Goal: Task Accomplishment & Management: Complete application form

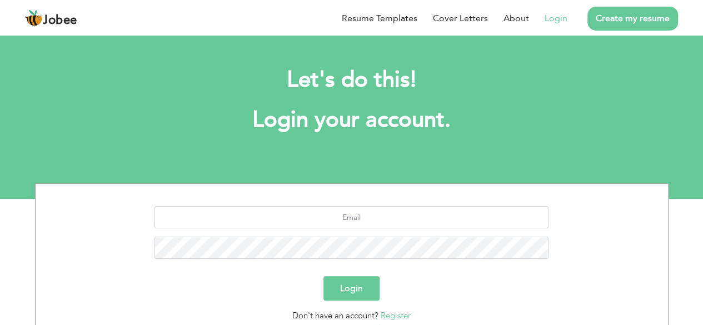
click at [555, 22] on link "Login" at bounding box center [555, 18] width 23 height 13
click at [555, 20] on link "Login" at bounding box center [555, 18] width 23 height 13
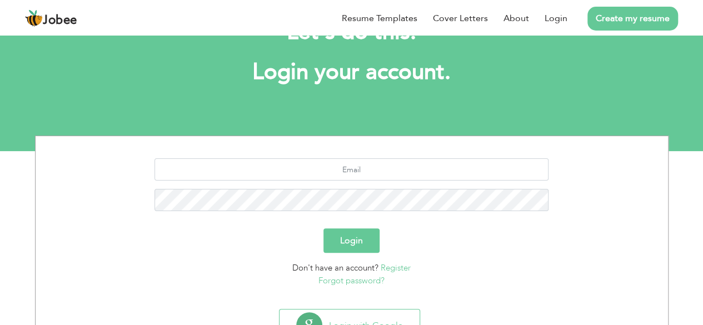
scroll to position [97, 0]
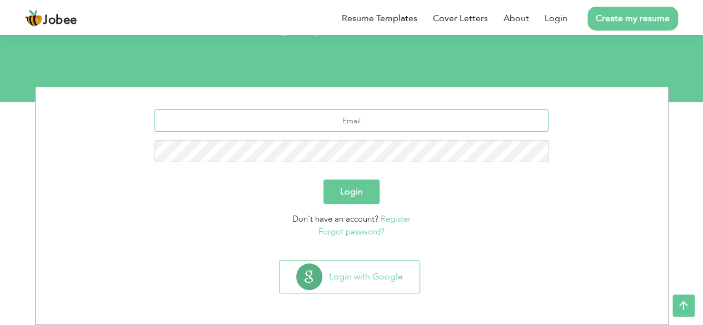
click at [339, 121] on input "text" at bounding box center [351, 120] width 394 height 22
paste input "waseem.razasrw@gmail.com"
type input "waseem.razasrw@gmail.com"
click at [358, 194] on button "Login" at bounding box center [351, 191] width 56 height 24
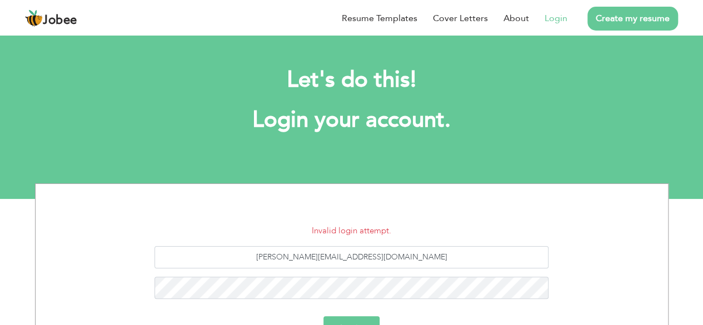
click at [554, 18] on link "Login" at bounding box center [555, 18] width 23 height 13
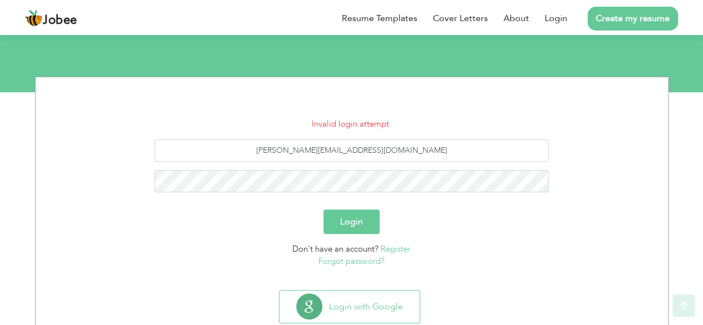
scroll to position [111, 0]
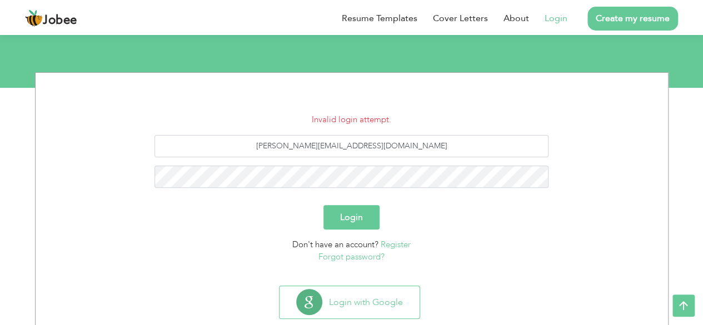
click at [550, 19] on link "Login" at bounding box center [555, 18] width 23 height 13
click at [627, 14] on link "Create my resume" at bounding box center [632, 19] width 91 height 24
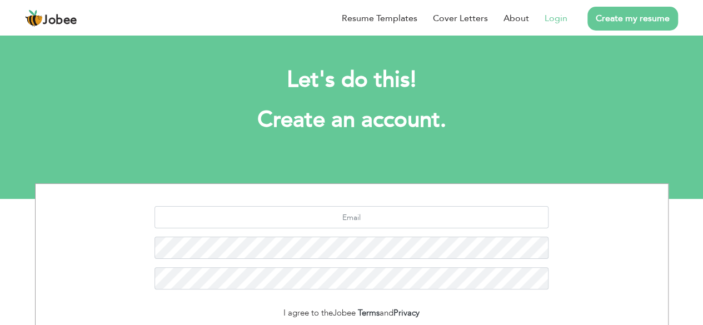
click at [557, 18] on link "Login" at bounding box center [555, 18] width 23 height 13
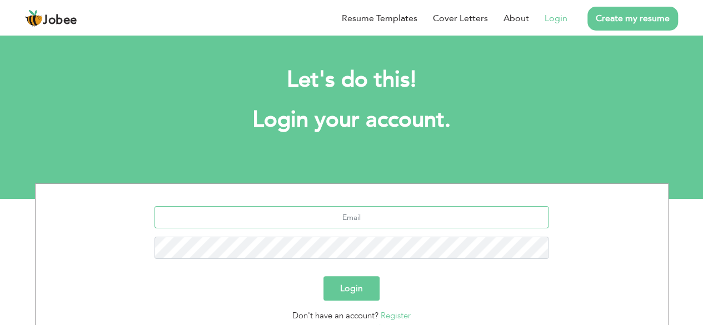
drag, startPoint x: 347, startPoint y: 218, endPoint x: 359, endPoint y: 216, distance: 13.0
click at [347, 218] on input "text" at bounding box center [351, 217] width 394 height 22
type input "waseem.razasrw@gmail.com"
click at [323, 276] on button "Login" at bounding box center [351, 288] width 56 height 24
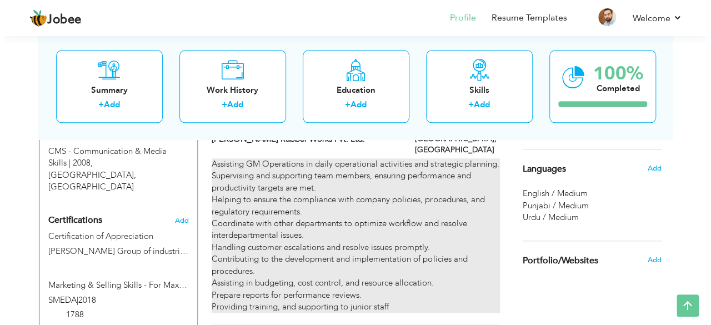
scroll to position [599, 0]
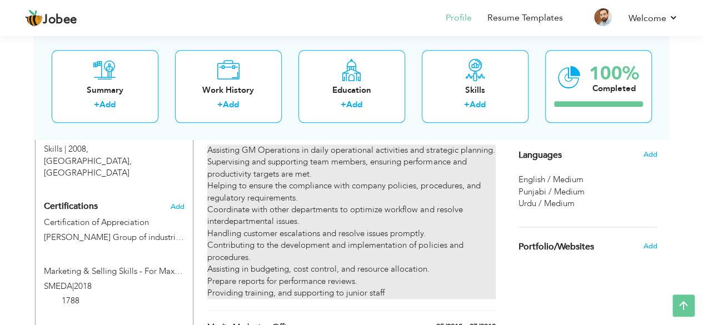
click at [384, 265] on div "Assisting GM Operations in daily operational activities and strategic planning.…" at bounding box center [351, 221] width 288 height 154
type input "Sr. Deputy Manager Sales & Customer Services"
type input "[PERSON_NAME] Rubber Works Pvt. Ltd."
type input "01/2016"
type input "[GEOGRAPHIC_DATA]"
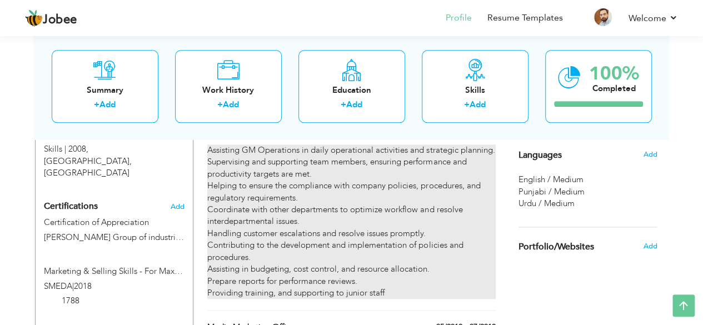
type input "[GEOGRAPHIC_DATA]"
checkbox input "true"
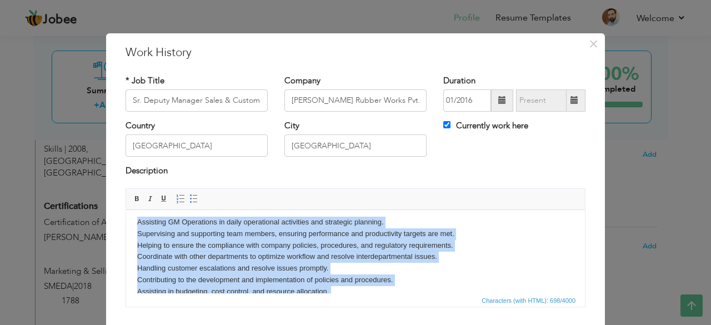
scroll to position [0, 0]
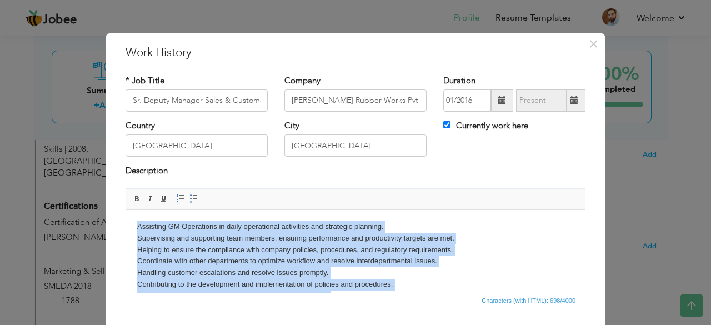
drag, startPoint x: 292, startPoint y: 277, endPoint x: 126, endPoint y: 199, distance: 183.2
click at [126, 209] on html "Assisting GM Operations in daily operational activities and strategic planning.…" at bounding box center [355, 272] width 459 height 126
copy body "Assisting GM Operations in daily operational activities and strategic planning.…"
